Goal: Complete application form

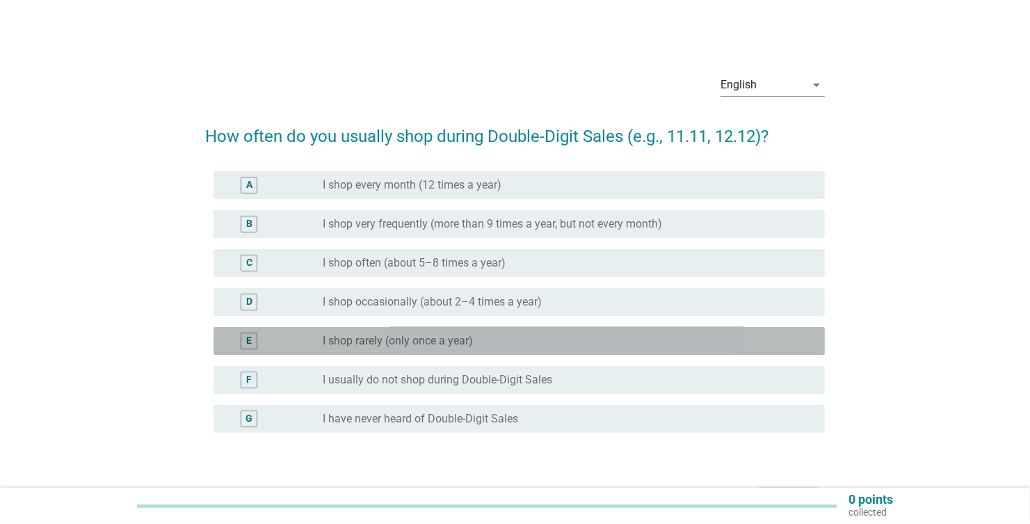
click at [367, 341] on label "I shop rarely (only once a year)" at bounding box center [398, 341] width 150 height 14
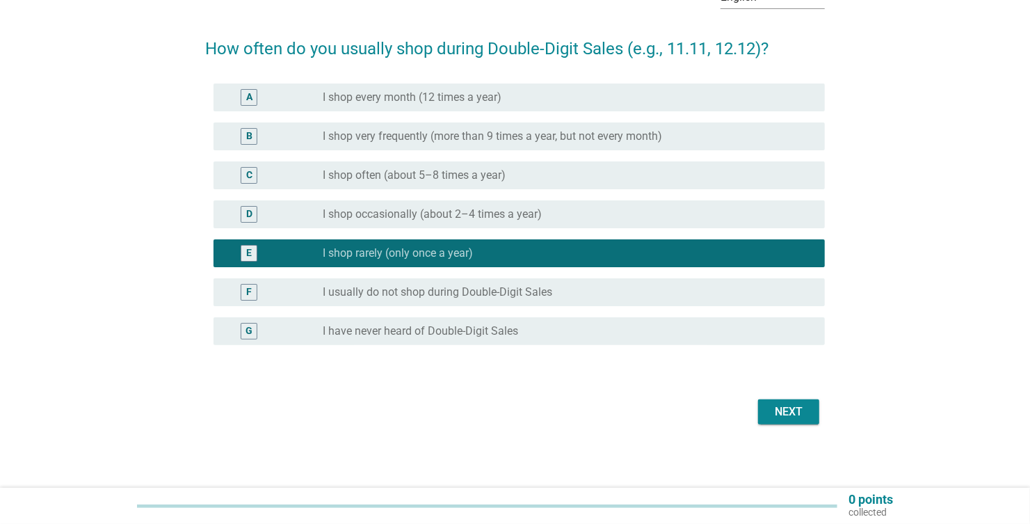
scroll to position [90, 0]
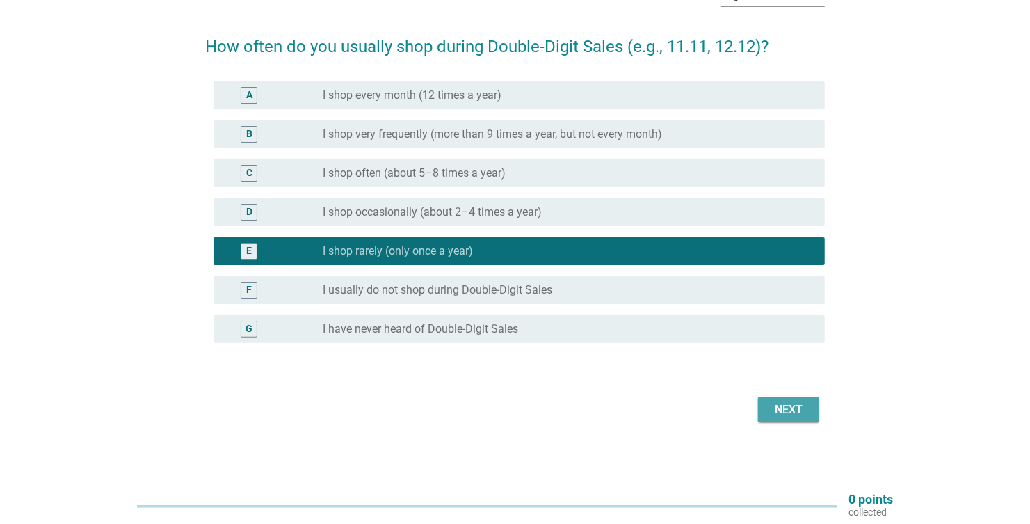
click at [774, 404] on div "Next" at bounding box center [788, 409] width 39 height 17
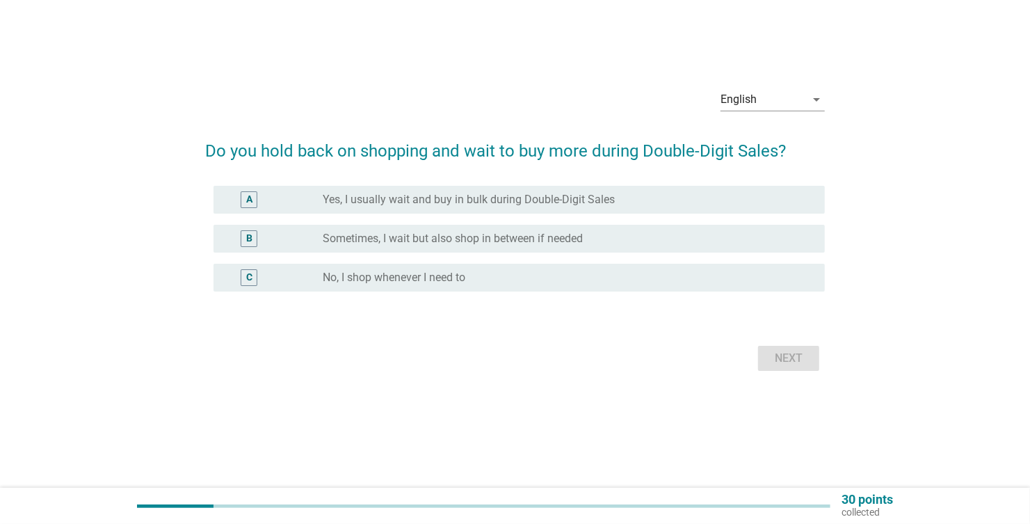
scroll to position [0, 0]
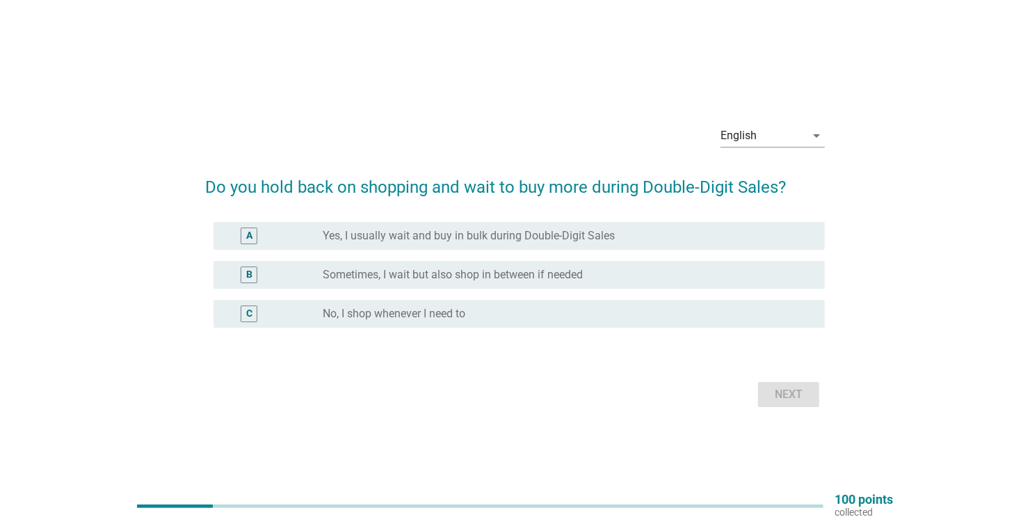
click at [378, 273] on label "Sometimes, I wait but also shop in between if needed" at bounding box center [453, 275] width 260 height 14
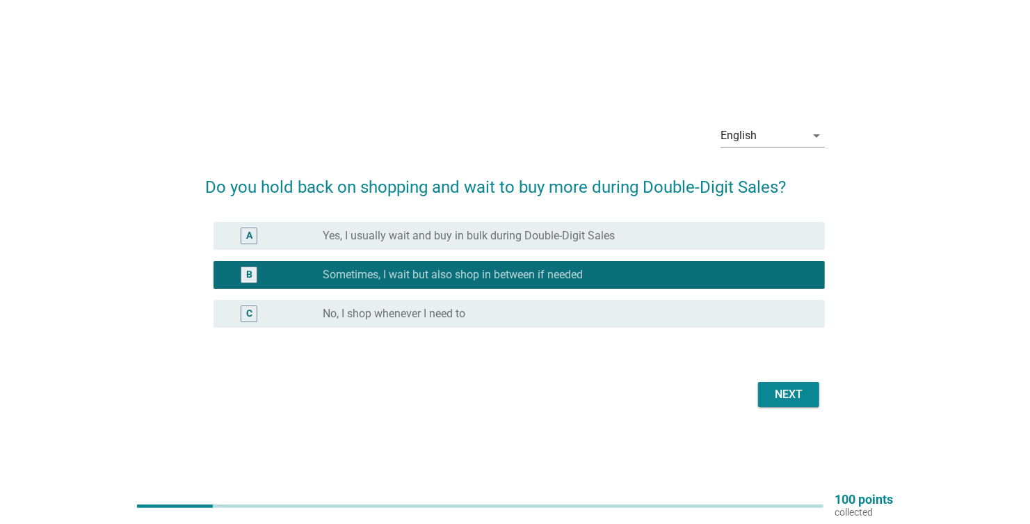
click at [785, 390] on div "Next" at bounding box center [788, 394] width 39 height 17
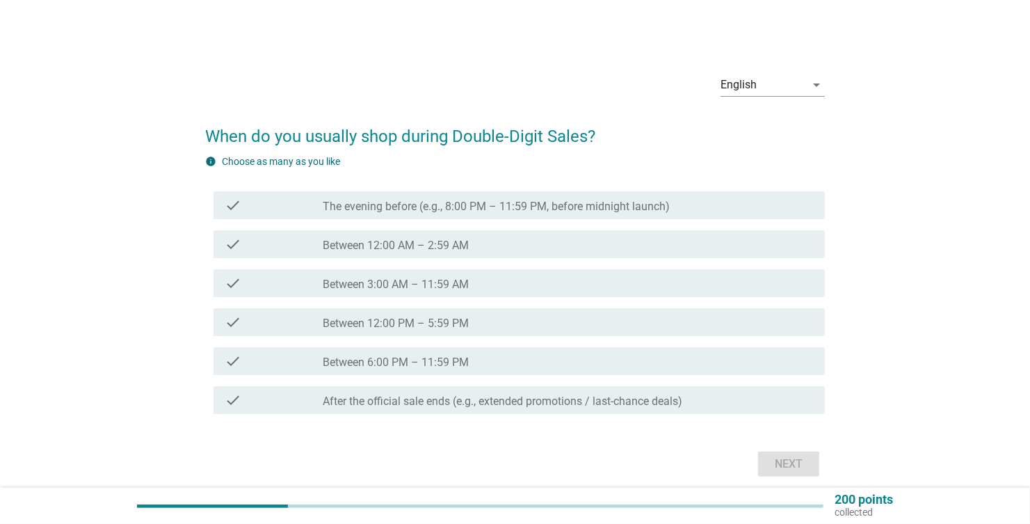
click at [354, 242] on label "Between 12:00 AM – 2:59 AM" at bounding box center [396, 246] width 146 height 14
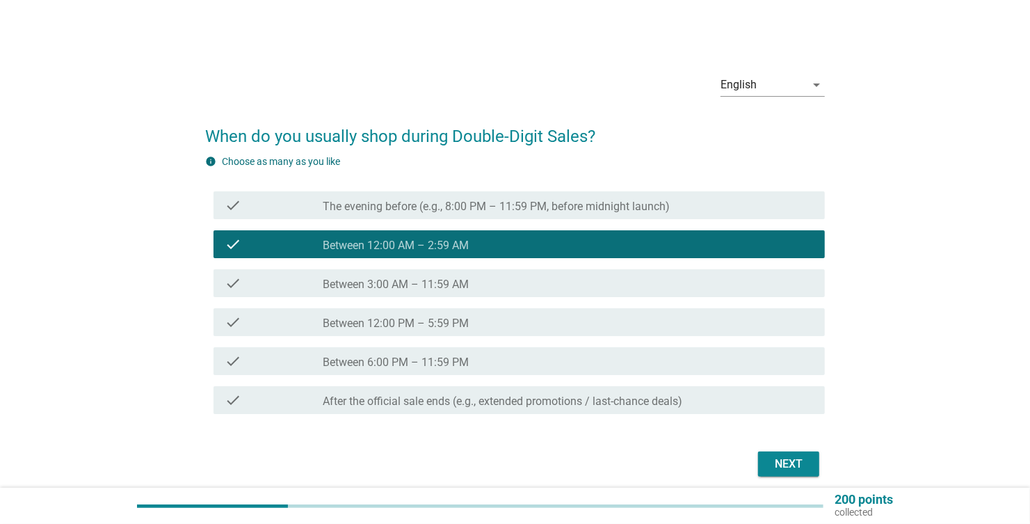
click at [780, 457] on div "Next" at bounding box center [788, 464] width 39 height 17
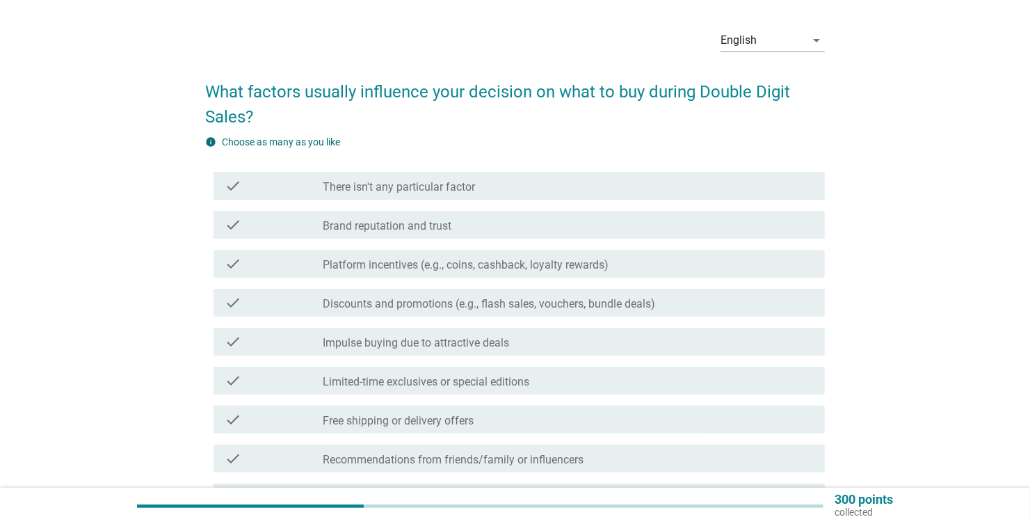
scroll to position [69, 0]
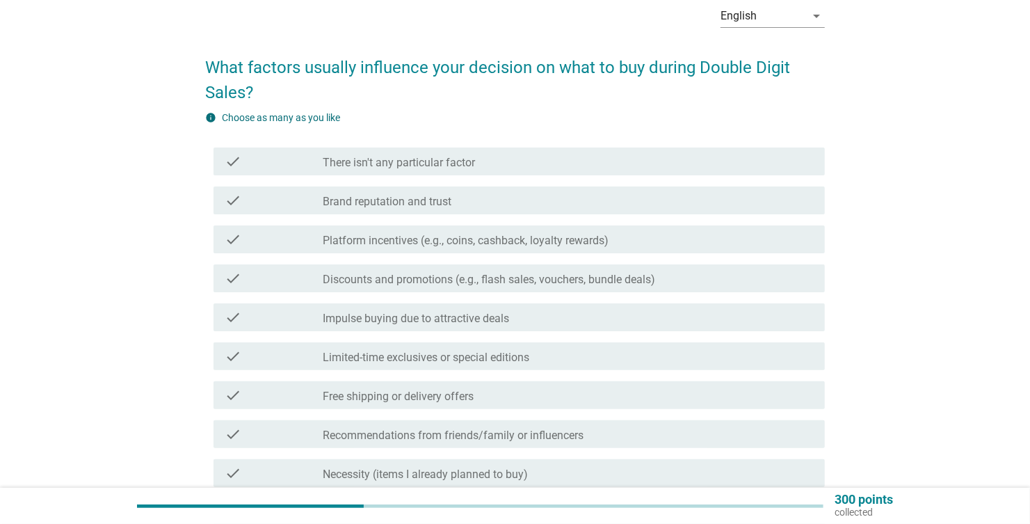
click at [273, 200] on div "check" at bounding box center [274, 200] width 98 height 17
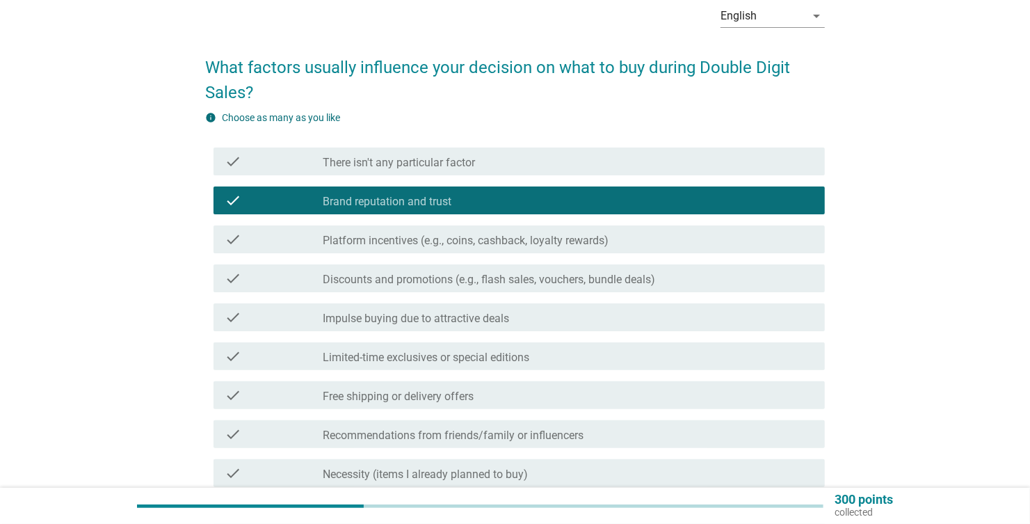
click at [259, 236] on div "check" at bounding box center [274, 239] width 98 height 17
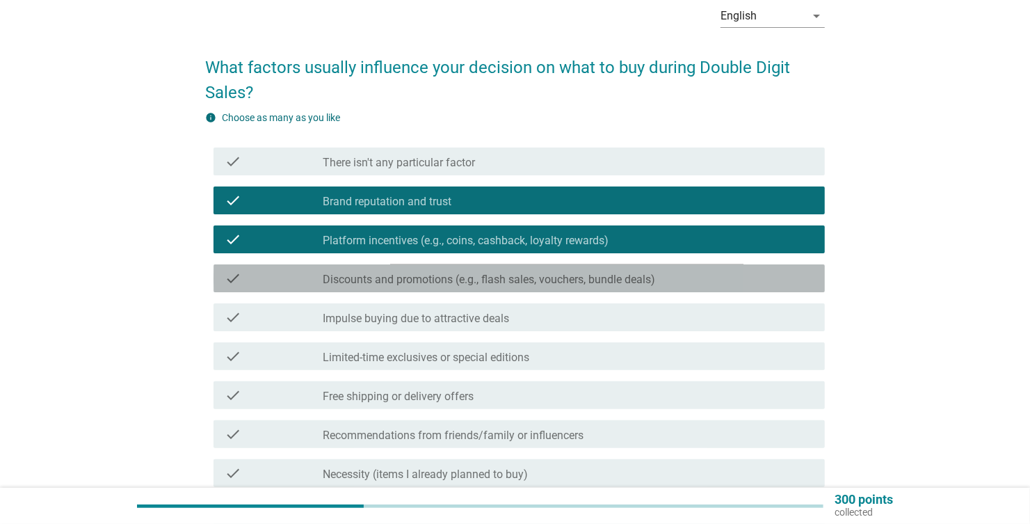
click at [282, 275] on div "check" at bounding box center [274, 278] width 98 height 17
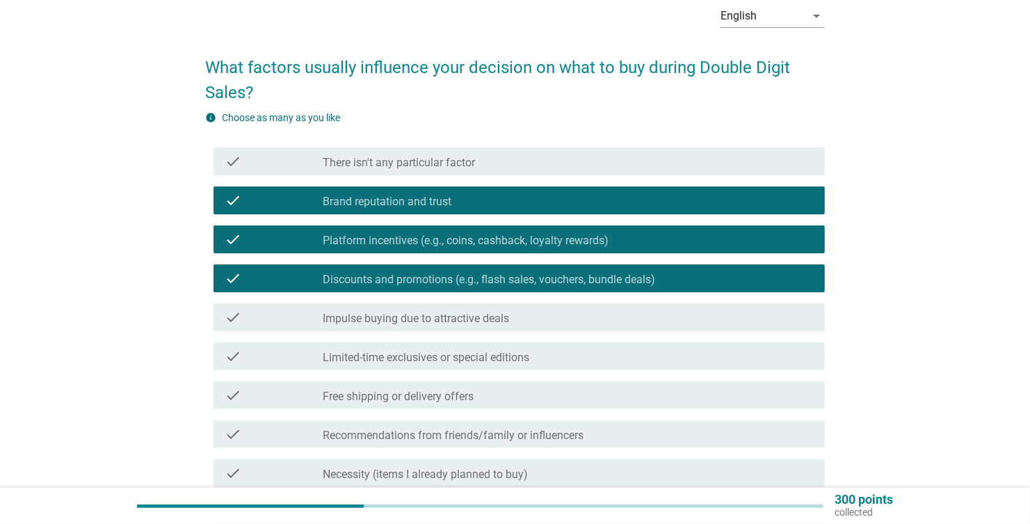
click at [372, 356] on label "Limited-time exclusives or special editions" at bounding box center [426, 358] width 207 height 14
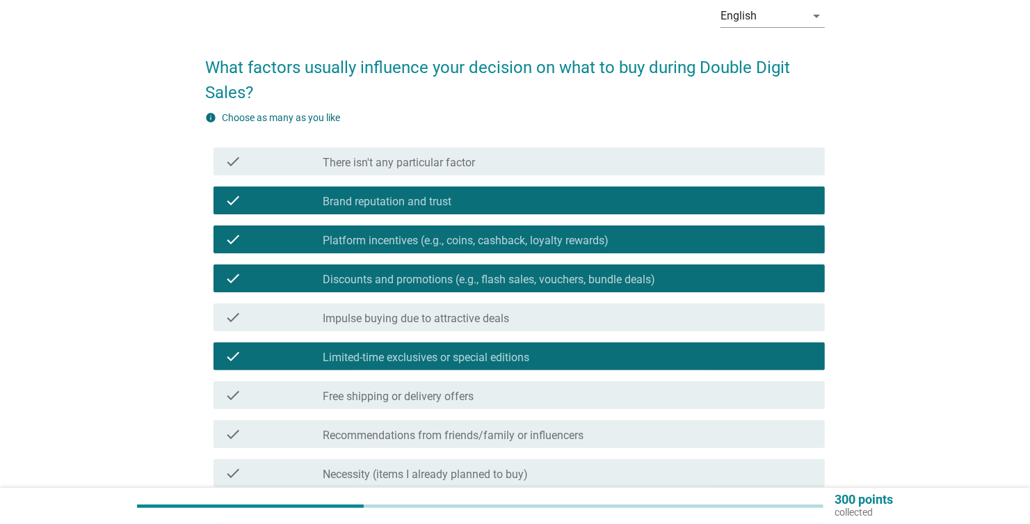
click at [370, 394] on label "Free shipping or delivery offers" at bounding box center [398, 397] width 151 height 14
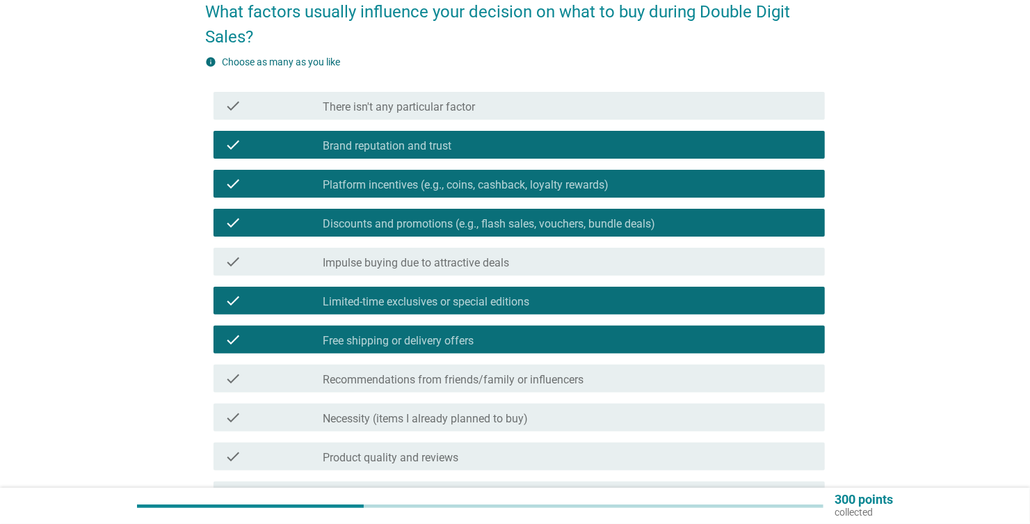
scroll to position [209, 0]
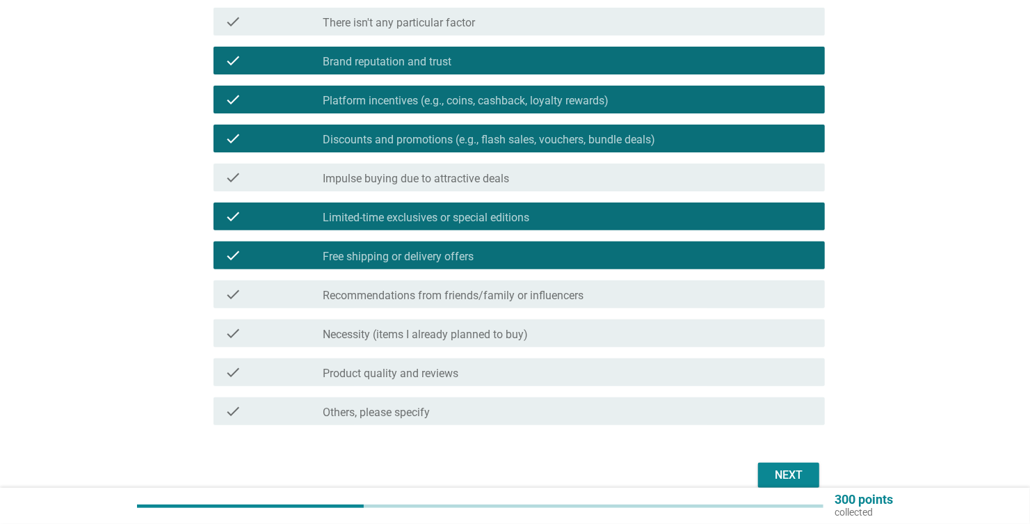
click at [422, 376] on label "Product quality and reviews" at bounding box center [391, 374] width 136 height 14
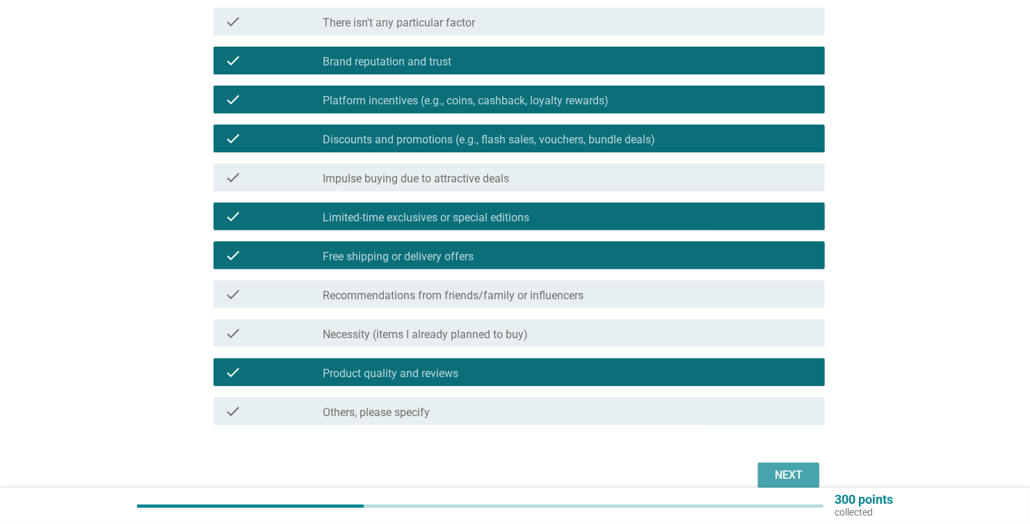
click at [776, 467] on div "Next" at bounding box center [788, 475] width 39 height 17
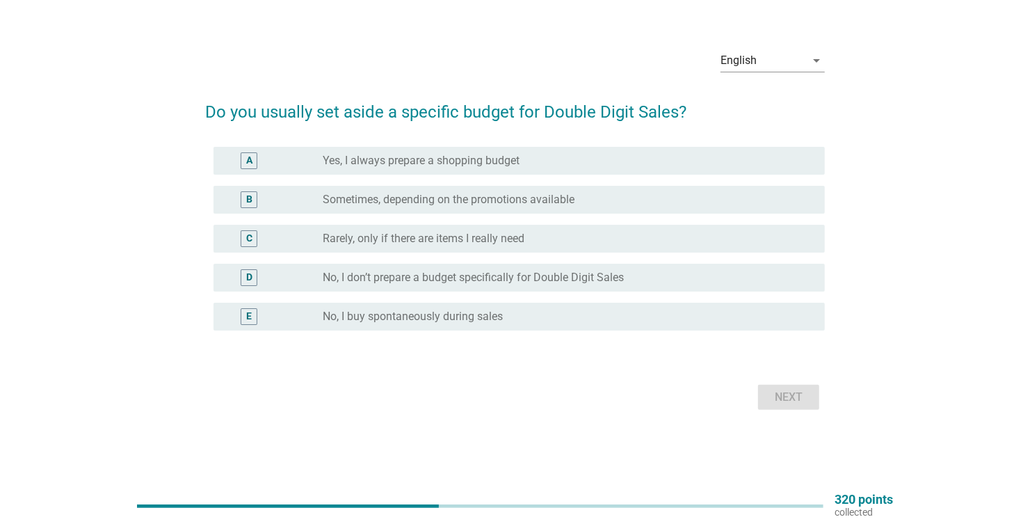
scroll to position [0, 0]
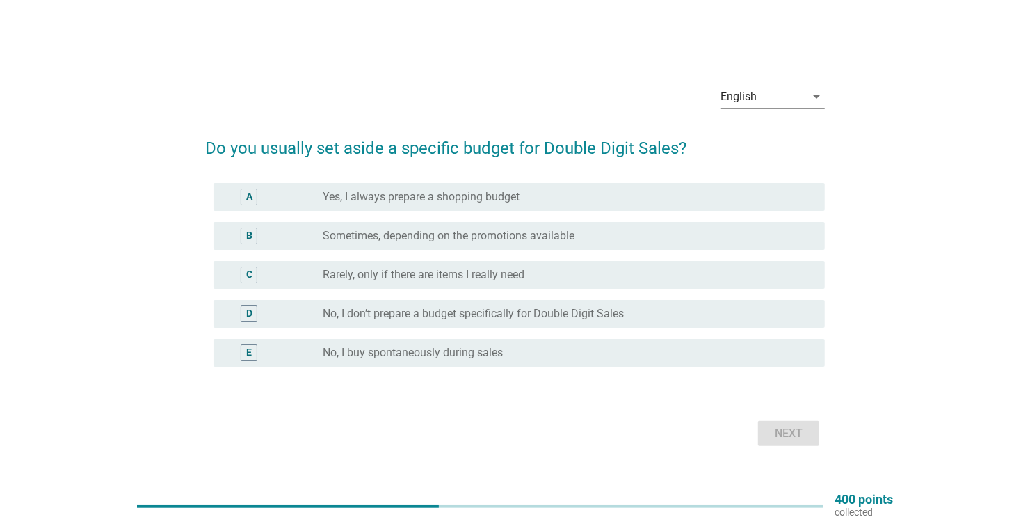
click at [371, 237] on label "Sometimes, depending on the promotions available" at bounding box center [449, 236] width 252 height 14
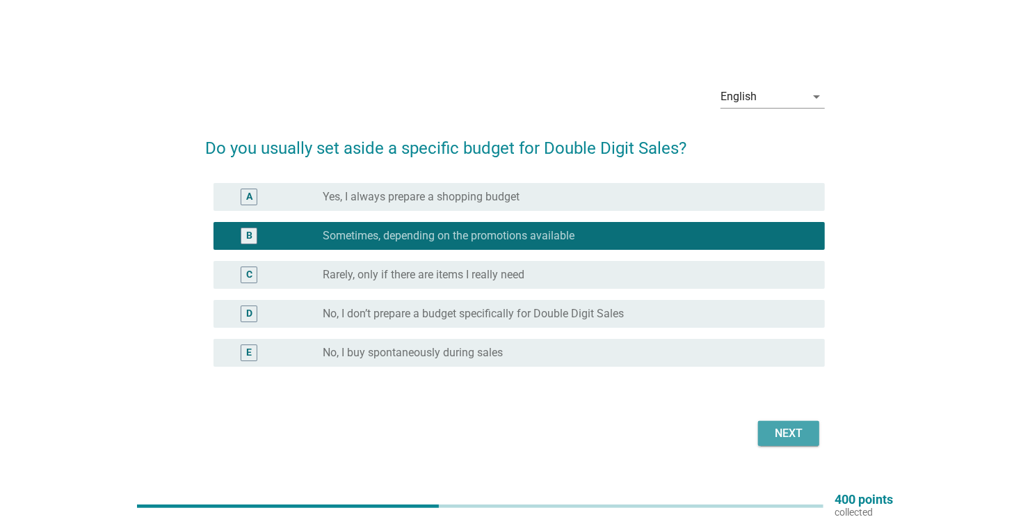
click at [774, 429] on div "Next" at bounding box center [788, 433] width 39 height 17
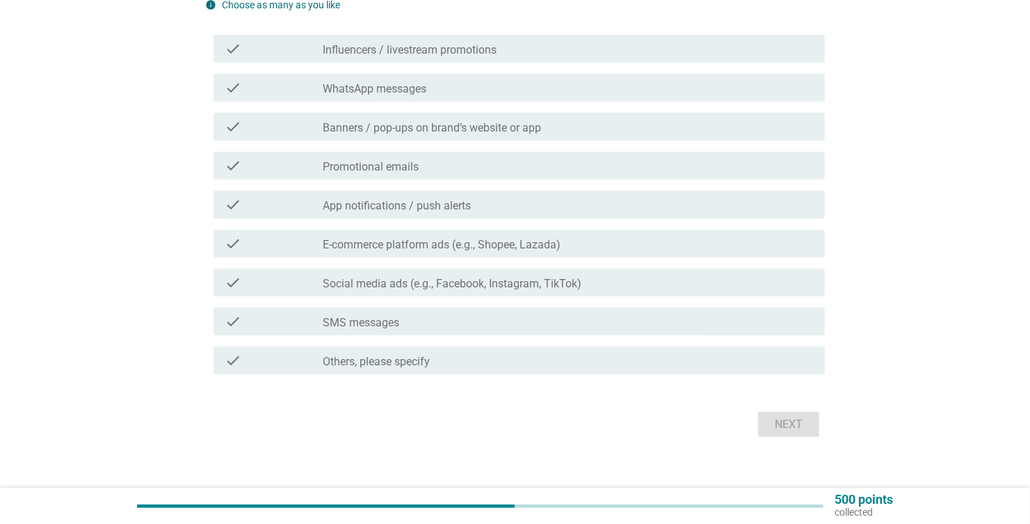
scroll to position [171, 0]
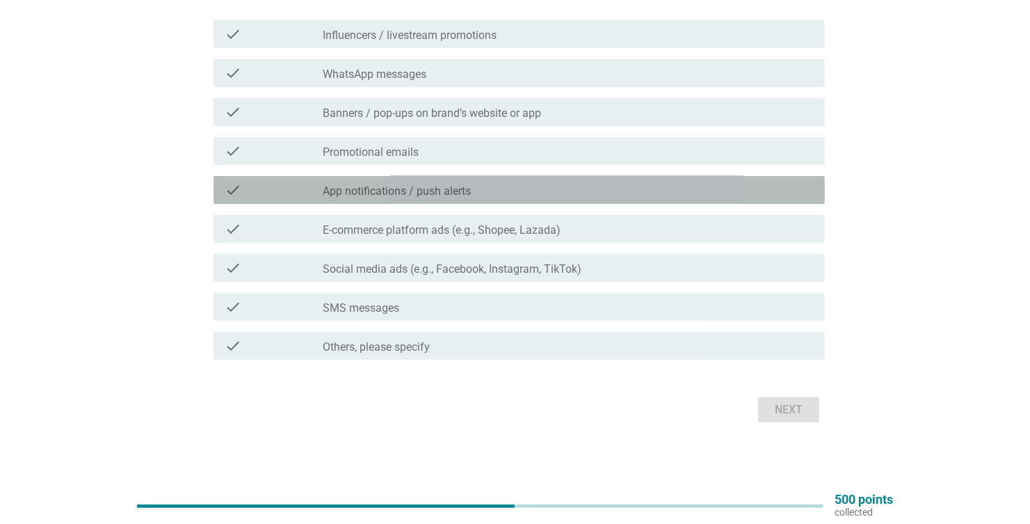
click at [366, 189] on label "App notifications / push alerts" at bounding box center [397, 191] width 148 height 14
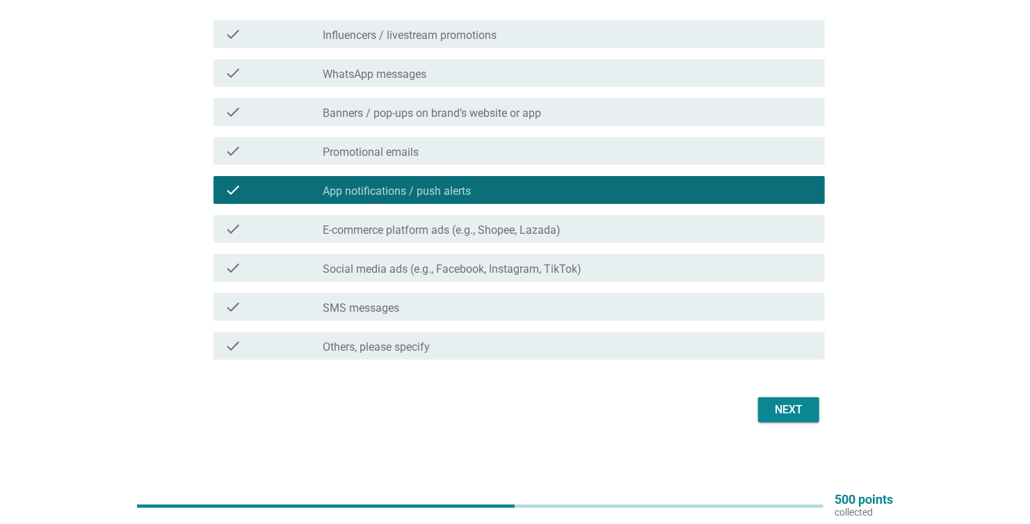
click at [348, 265] on label "Social media ads (e.g., Facebook, Instagram, TikTok)" at bounding box center [452, 269] width 259 height 14
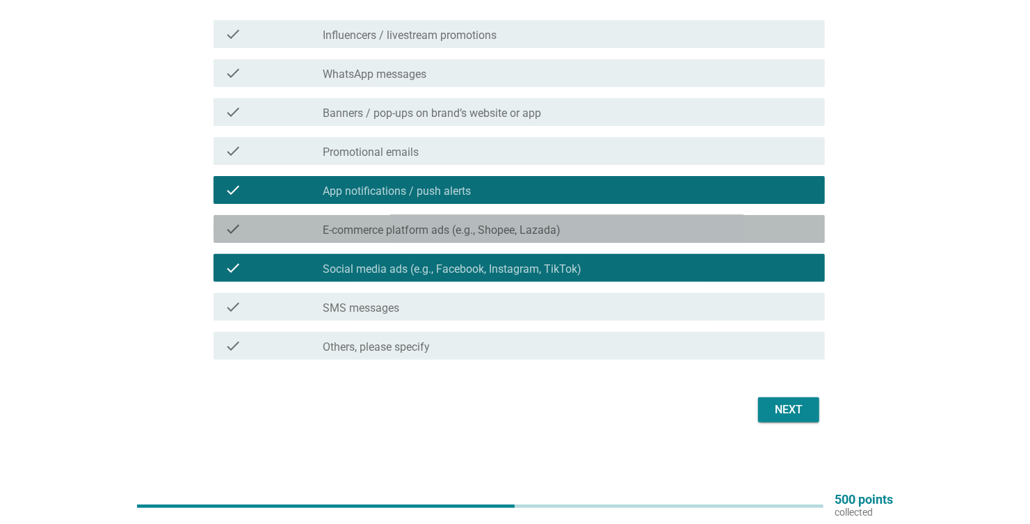
click at [400, 229] on label "E-commerce platform ads (e.g., Shopee, Lazada)" at bounding box center [442, 230] width 238 height 14
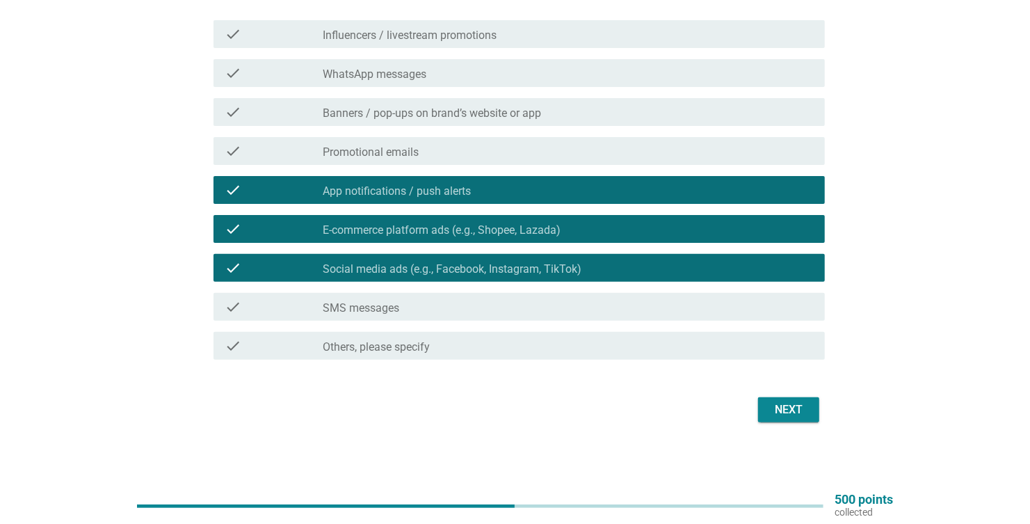
click at [785, 401] on div "Next" at bounding box center [788, 409] width 39 height 17
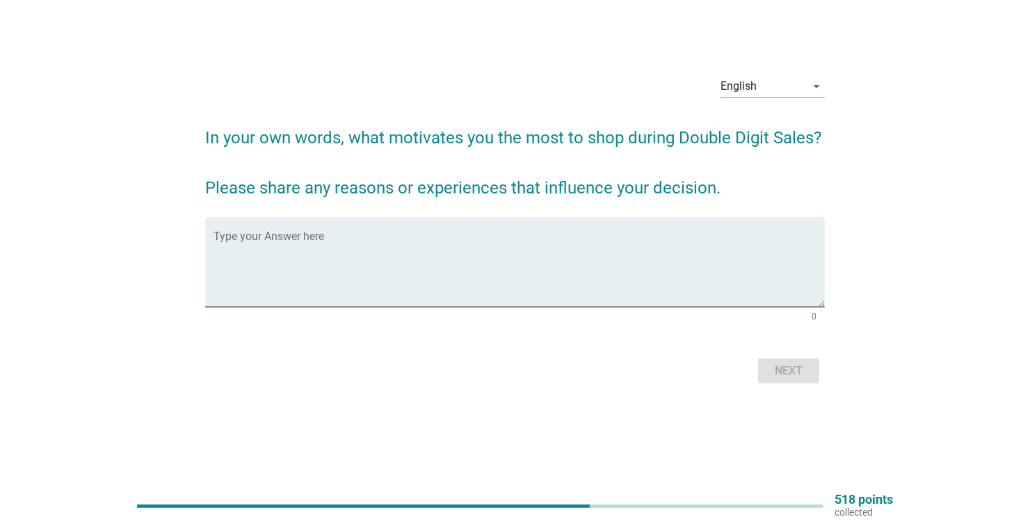
scroll to position [0, 0]
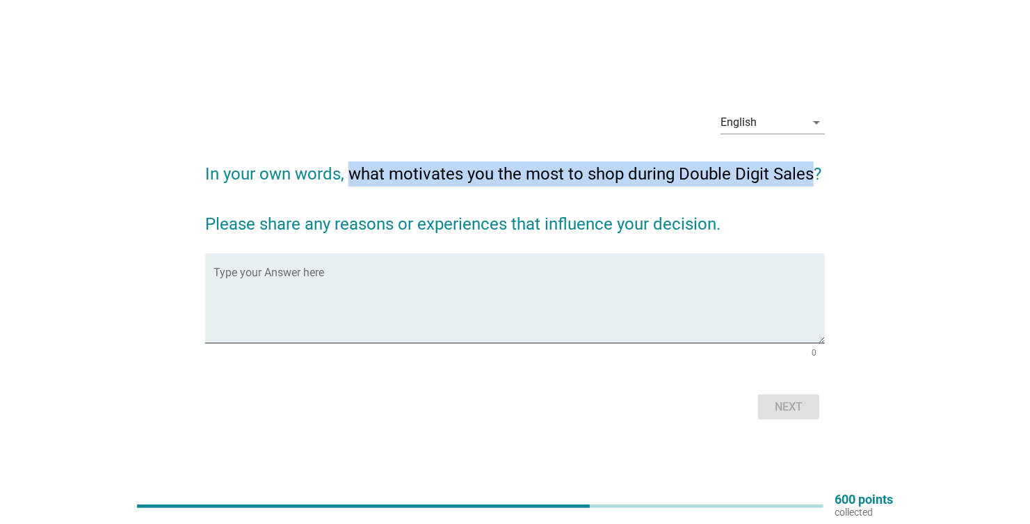
drag, startPoint x: 350, startPoint y: 170, endPoint x: 792, endPoint y: 173, distance: 441.7
click at [808, 173] on h2 "In your own words, what motivates you the most to shop during Double Digit Sale…" at bounding box center [515, 191] width 620 height 89
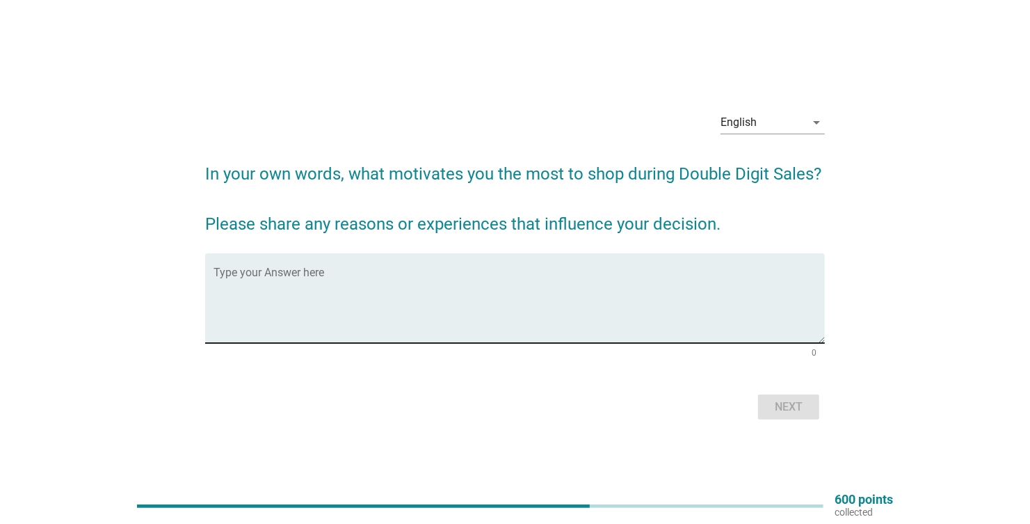
click at [334, 273] on textarea "Type your Answer here" at bounding box center [519, 306] width 611 height 73
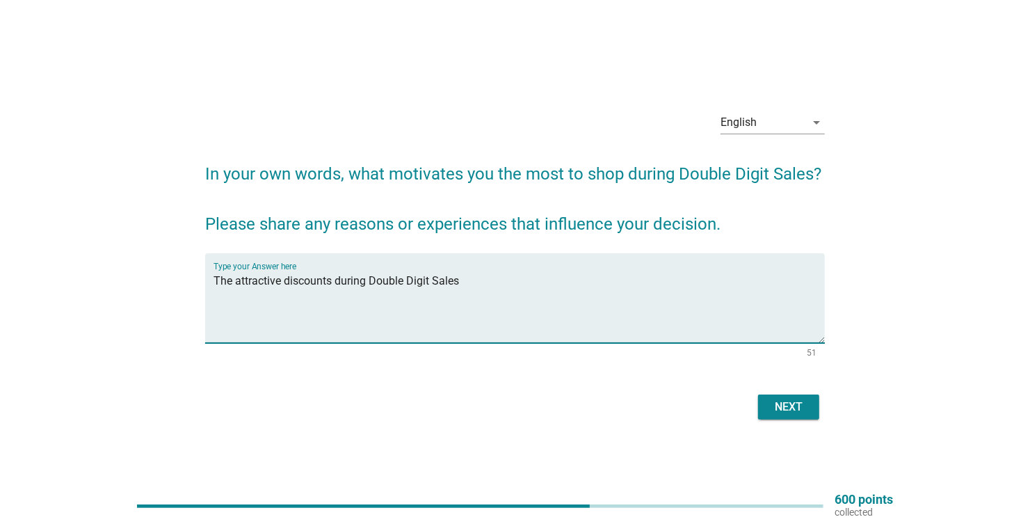
drag, startPoint x: 333, startPoint y: 278, endPoint x: 346, endPoint y: 280, distance: 12.7
click at [332, 278] on textarea "The attractive discounts during Double Digit Sales" at bounding box center [519, 306] width 611 height 73
click at [516, 287] on textarea "The attractive discounts offered during Double Digit Sales" at bounding box center [519, 306] width 611 height 73
type textarea "The attractive discounts offered during Double Digit Sales is the main reason I…"
click at [771, 404] on div "Next" at bounding box center [788, 407] width 39 height 17
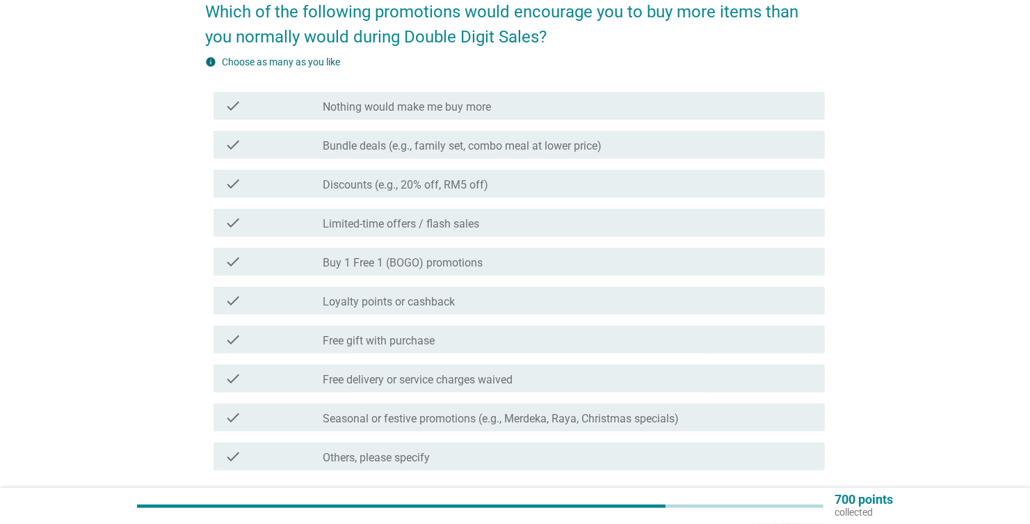
scroll to position [209, 0]
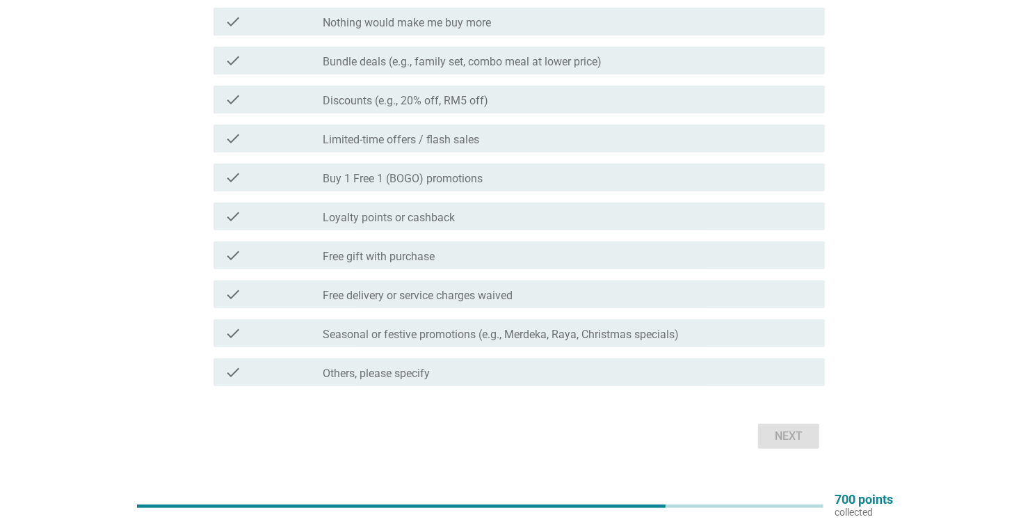
click at [376, 179] on label "Buy 1 Free 1 (BOGO) promotions" at bounding box center [403, 179] width 160 height 14
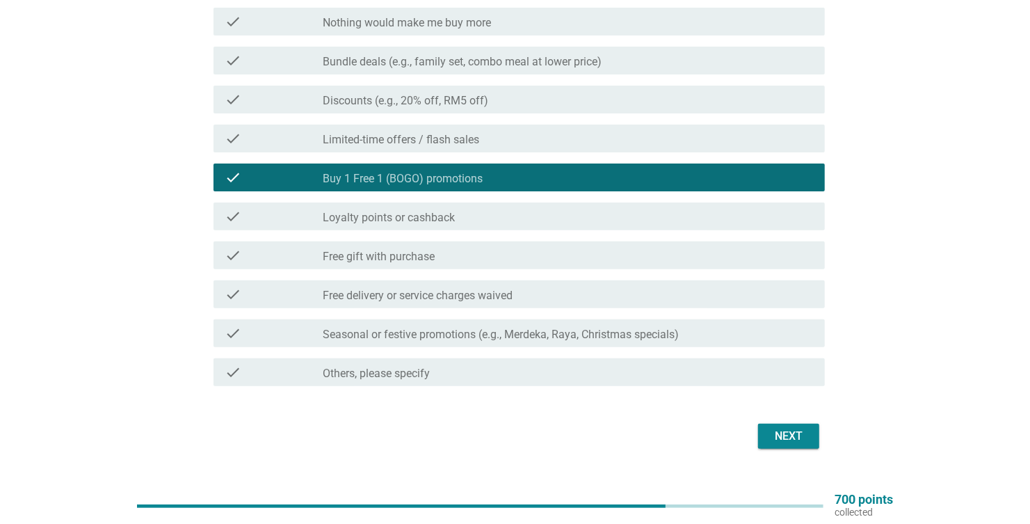
click at [382, 137] on label "Limited-time offers / flash sales" at bounding box center [401, 140] width 157 height 14
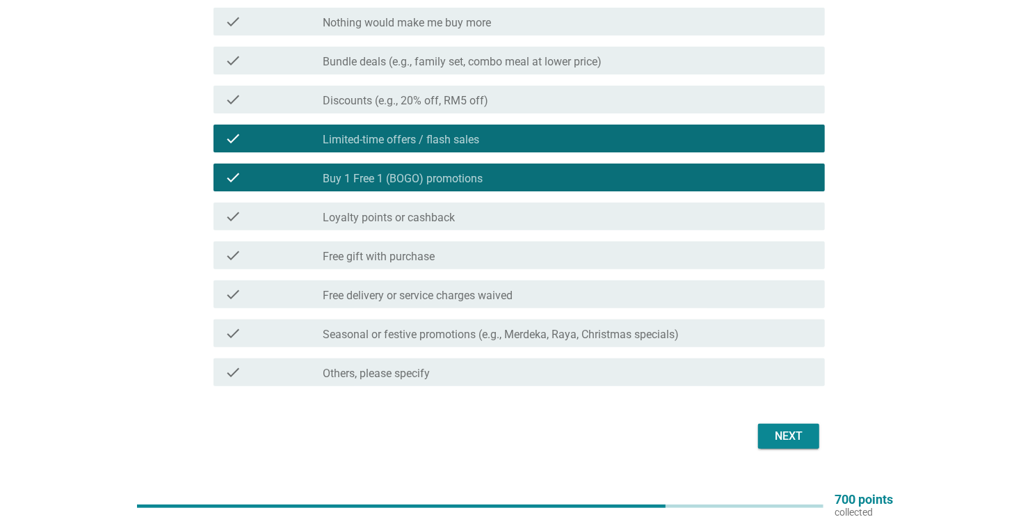
click at [332, 252] on label "Free gift with purchase" at bounding box center [379, 257] width 112 height 14
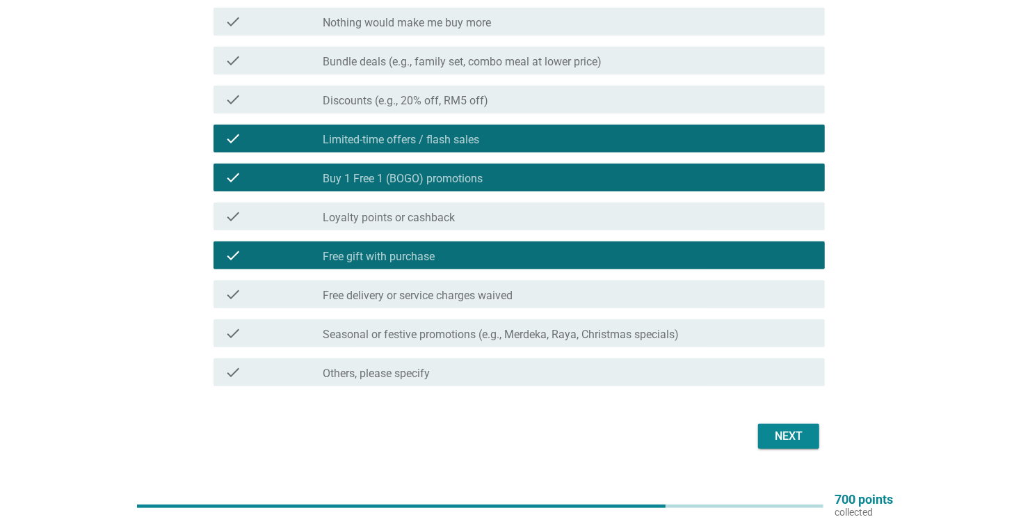
click at [346, 290] on label "Free delivery or service charges waived" at bounding box center [418, 296] width 190 height 14
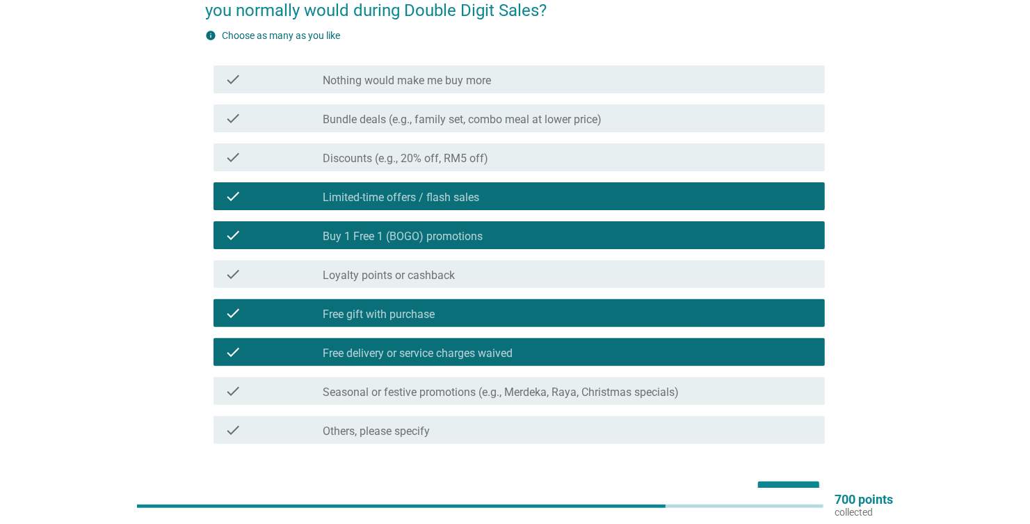
scroll to position [69, 0]
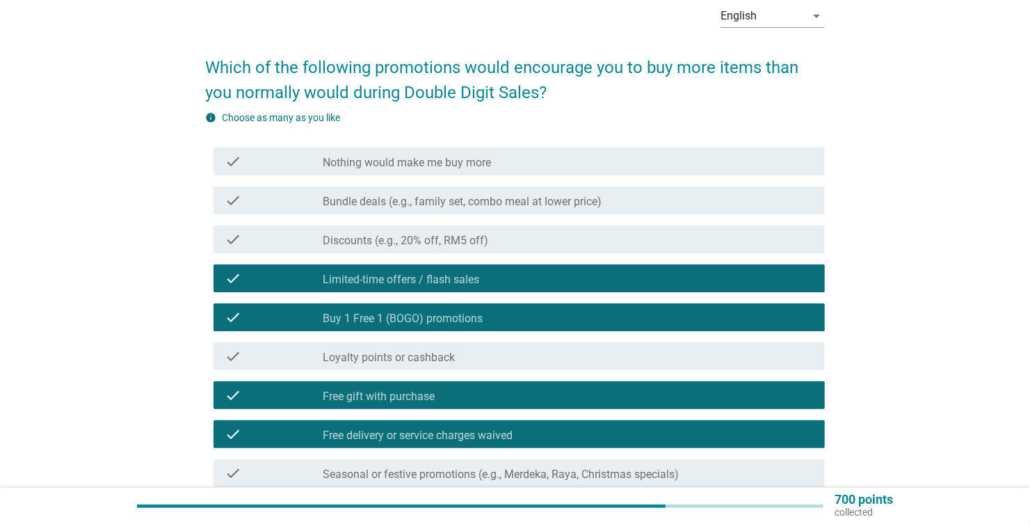
click at [390, 202] on label "Bundle deals (e.g., family set, combo meal at lower price)" at bounding box center [462, 202] width 279 height 14
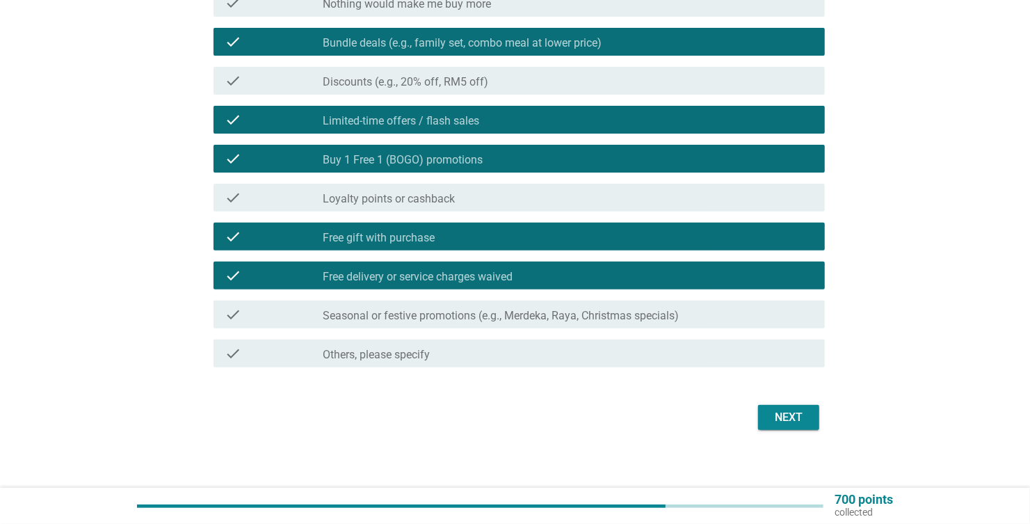
scroll to position [236, 0]
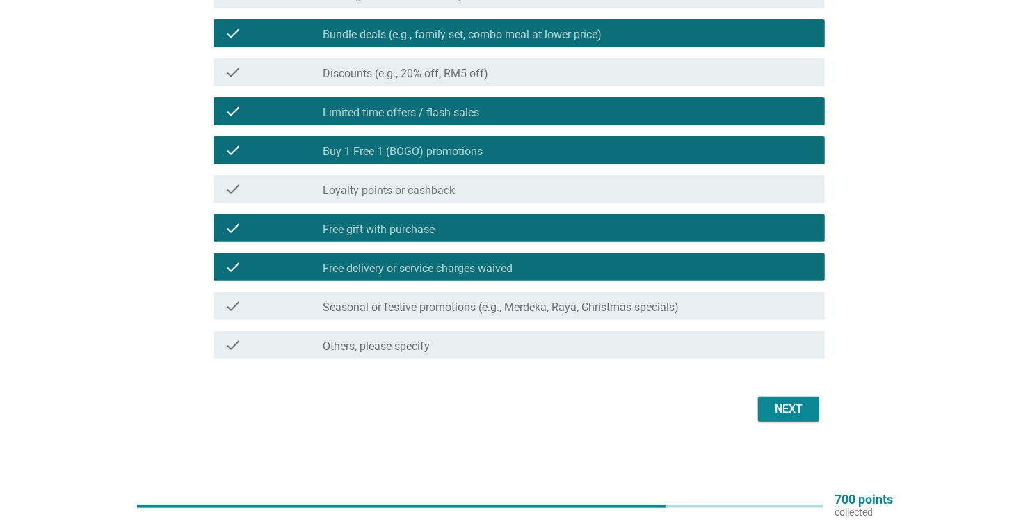
click at [431, 306] on label "Seasonal or festive promotions (e.g., Merdeka, Raya, Christmas specials)" at bounding box center [501, 307] width 356 height 14
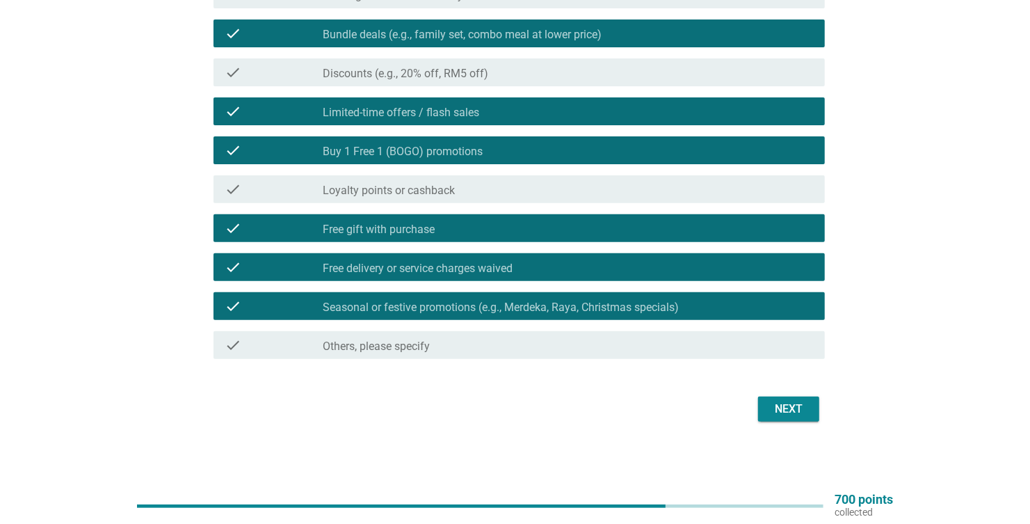
click at [773, 410] on div "Next" at bounding box center [788, 409] width 39 height 17
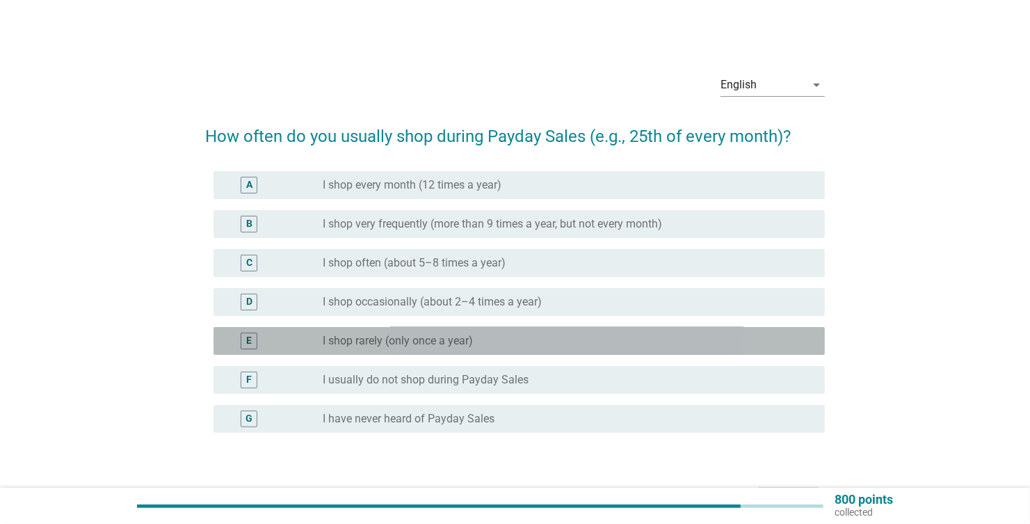
click at [352, 337] on label "I shop rarely (only once a year)" at bounding box center [398, 341] width 150 height 14
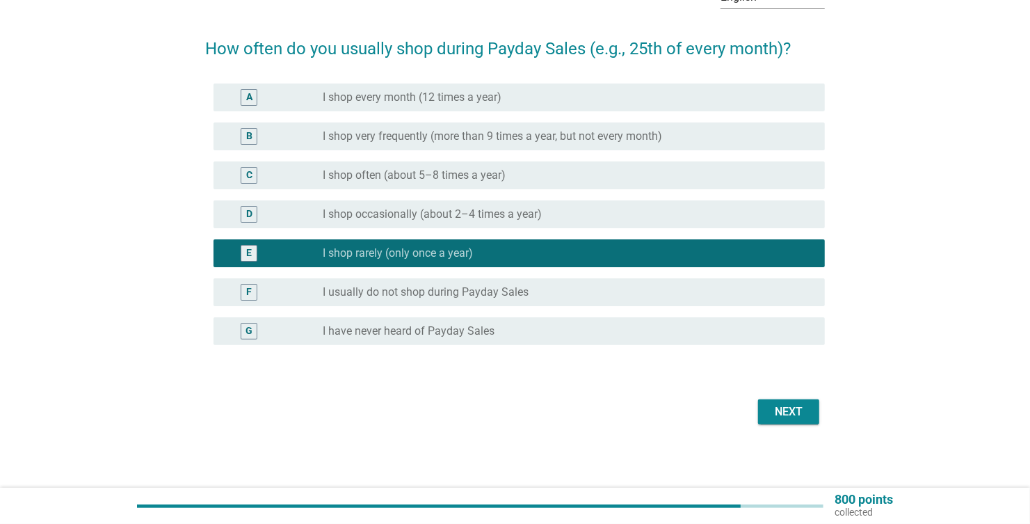
scroll to position [90, 0]
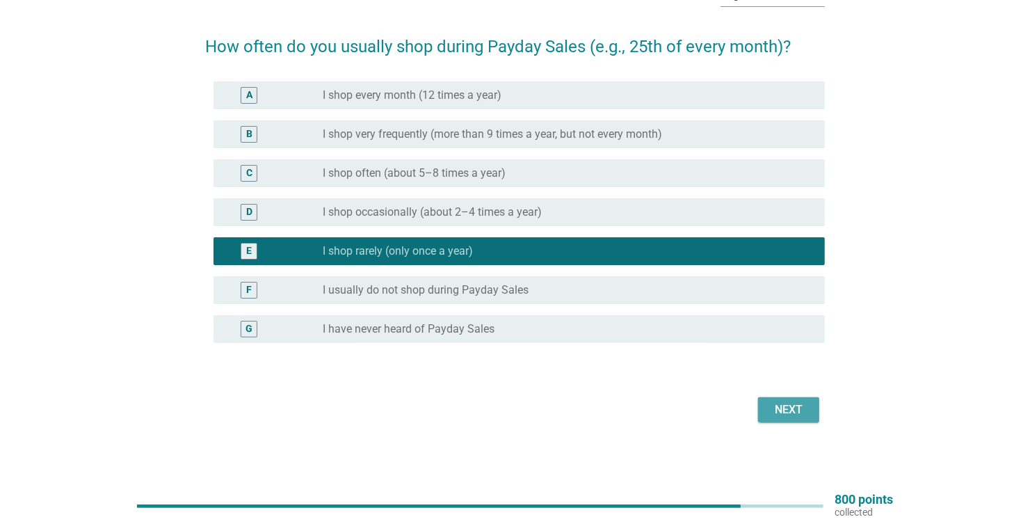
click at [801, 406] on div "Next" at bounding box center [788, 409] width 39 height 17
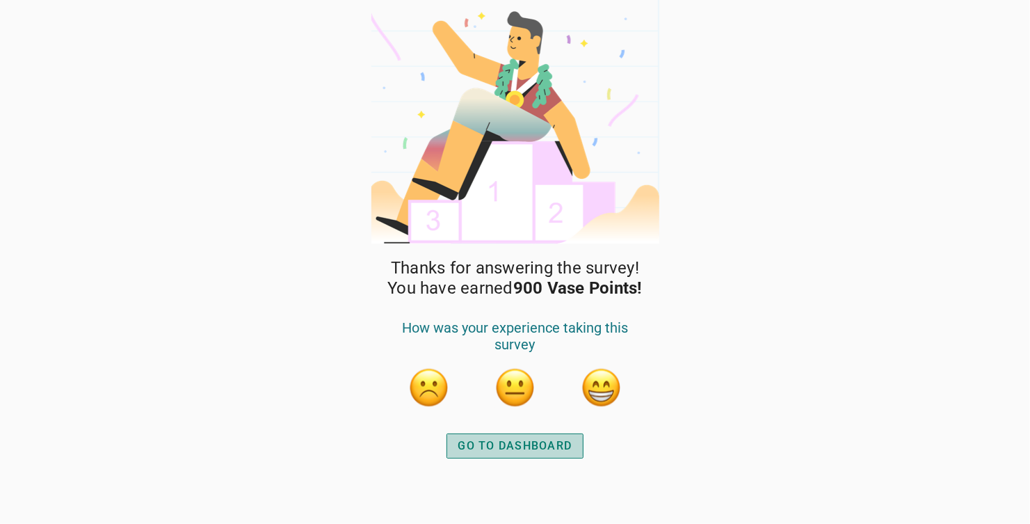
click at [522, 446] on div "GO TO DASHBOARD" at bounding box center [515, 446] width 114 height 17
